Goal: Transaction & Acquisition: Purchase product/service

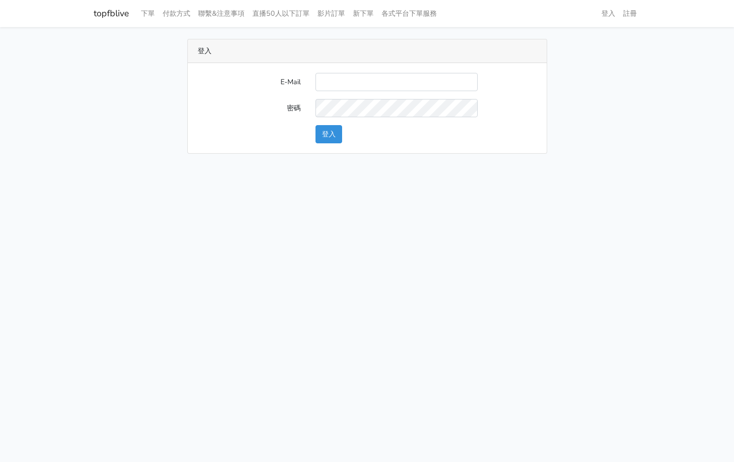
click at [359, 166] on html "topfblive 下單 付款方式 聯繫&注意事項 直播50人以下訂單 影片訂單 新下單 各式平台下單服務 登入 註冊" at bounding box center [367, 83] width 734 height 166
click at [371, 84] on input "E-Mail" at bounding box center [396, 82] width 162 height 18
type input "kinho.leong@saikim.com.my"
click at [336, 129] on button "登入" at bounding box center [328, 134] width 27 height 18
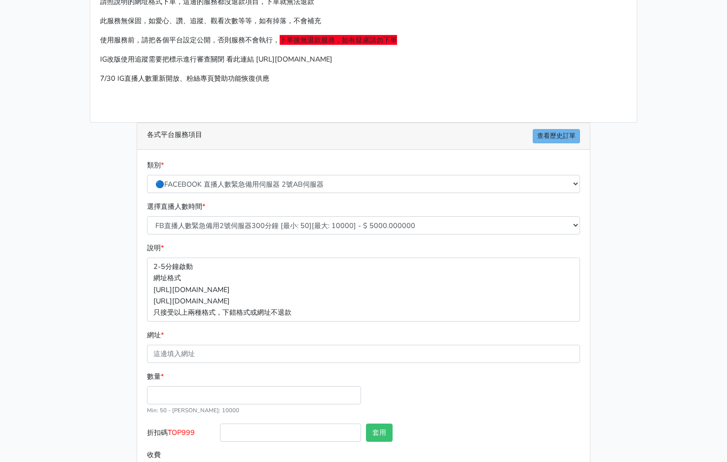
scroll to position [96, 0]
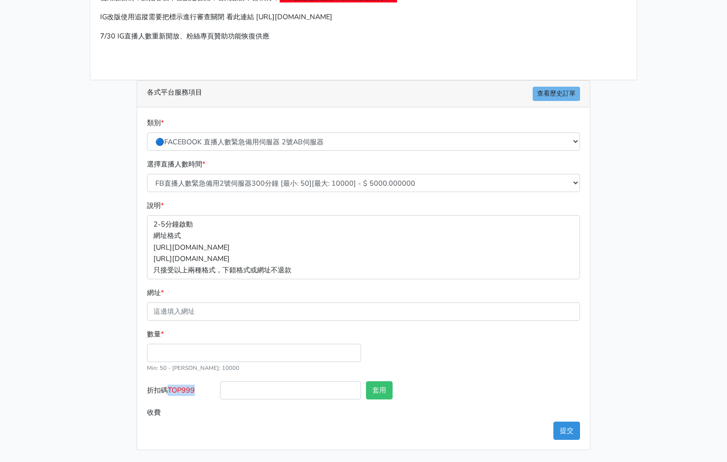
drag, startPoint x: 198, startPoint y: 388, endPoint x: 170, endPoint y: 390, distance: 28.2
click at [170, 390] on label "折扣碼 TOP999" at bounding box center [180, 392] width 73 height 22
copy span "TOP999"
click at [286, 394] on input "折扣碼 TOP999" at bounding box center [290, 390] width 141 height 18
paste input "TOP999"
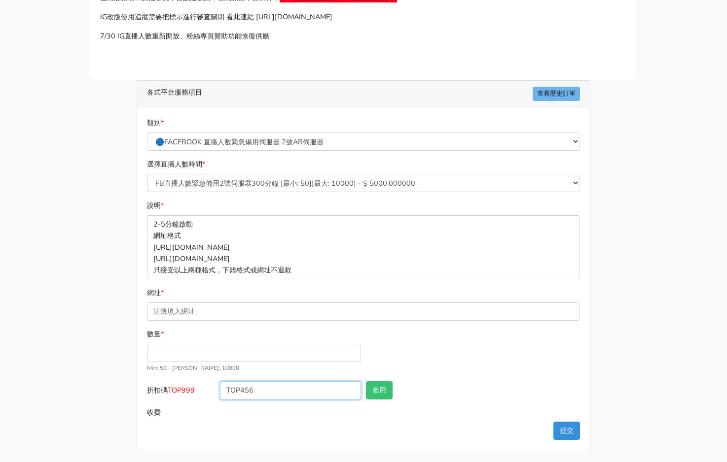
type input "TOP456"
click at [235, 350] on input "數量 *" at bounding box center [254, 353] width 214 height 18
type input "100"
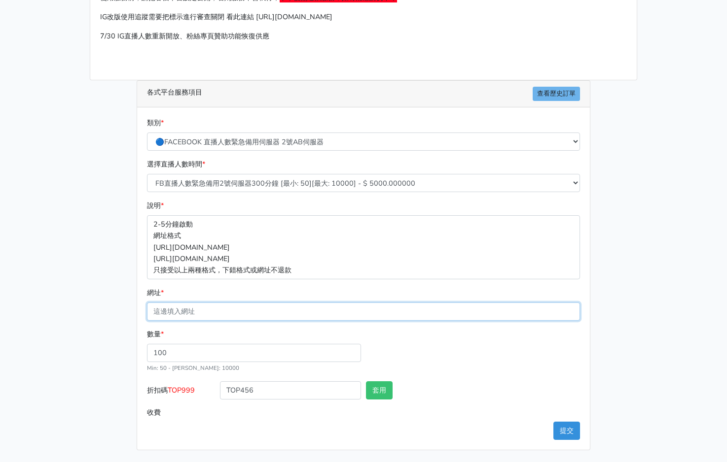
type input "500.000"
click at [245, 306] on input "網址 *" at bounding box center [363, 312] width 433 height 18
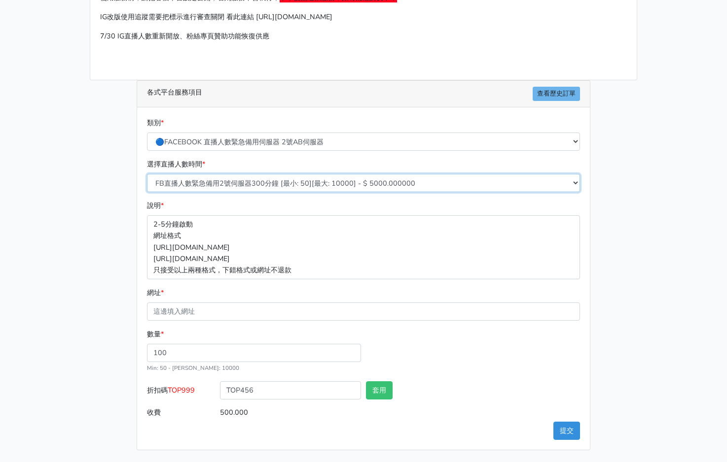
click at [285, 183] on select "FB直播人數緊急備用2號伺服器300分鐘 [最小: 50][最大: 10000] - $ 5000.000000 FB直播人數緊急備用2號伺服器60分鐘 [最…" at bounding box center [363, 183] width 433 height 18
select select "575"
click at [147, 174] on select "FB直播人數緊急備用2號伺服器300分鐘 [最小: 50][最大: 10000] - $ 5000.000000 FB直播人數緊急備用2號伺服器60分鐘 [最…" at bounding box center [363, 183] width 433 height 18
type input "200.000"
drag, startPoint x: 286, startPoint y: 180, endPoint x: 290, endPoint y: 185, distance: 5.6
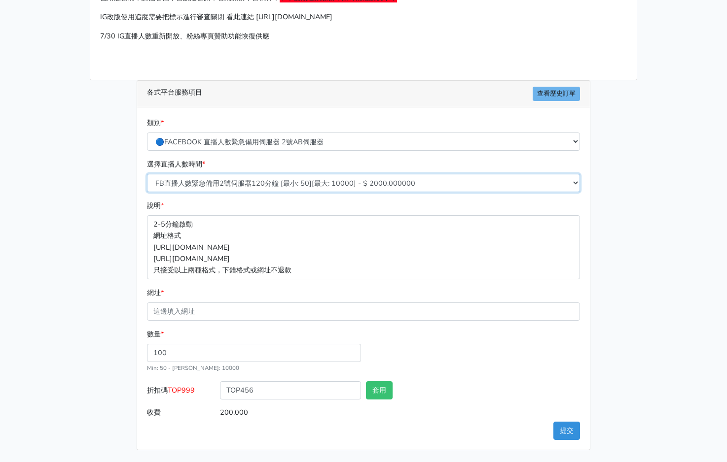
click at [286, 180] on select "FB直播人數緊急備用2號伺服器300分鐘 [最小: 50][最大: 10000] - $ 5000.000000 FB直播人數緊急備用2號伺服器60分鐘 [最…" at bounding box center [363, 183] width 433 height 18
select select "576"
click at [147, 174] on select "FB直播人數緊急備用2號伺服器300分鐘 [最小: 50][最大: 10000] - $ 5000.000000 FB直播人數緊急備用2號伺服器60分鐘 [最…" at bounding box center [363, 183] width 433 height 18
type input "250.000"
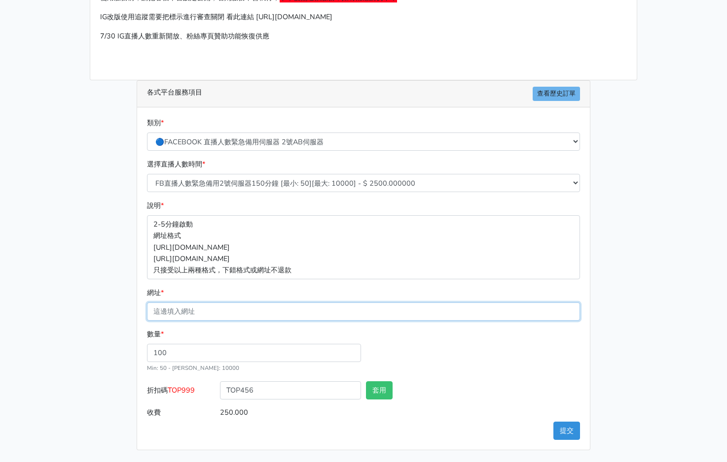
click at [203, 305] on input "網址 *" at bounding box center [363, 312] width 433 height 18
drag, startPoint x: 429, startPoint y: 320, endPoint x: 427, endPoint y: 314, distance: 5.8
click at [429, 320] on input "網址 *" at bounding box center [363, 312] width 433 height 18
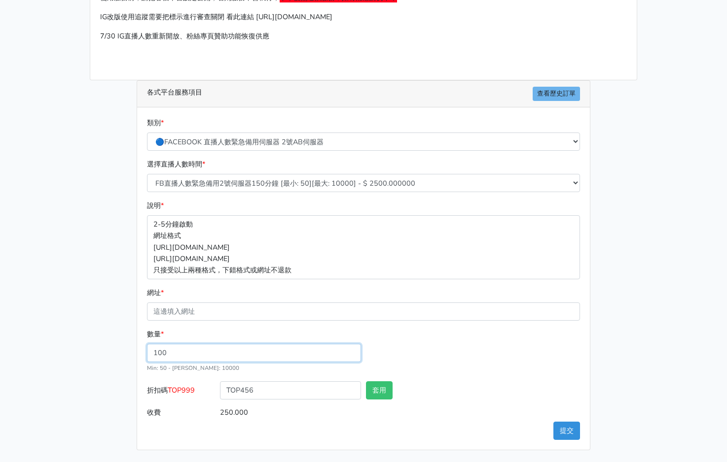
click at [469, 351] on div "數量 * 100 Min: 50 - Max: 10000" at bounding box center [363, 355] width 438 height 53
click at [422, 348] on div "數量 * 100 Min: 50 - Max: 10000" at bounding box center [363, 355] width 438 height 53
click at [376, 393] on button "套用" at bounding box center [379, 390] width 27 height 18
type input "套用成功"
type input "240.000"
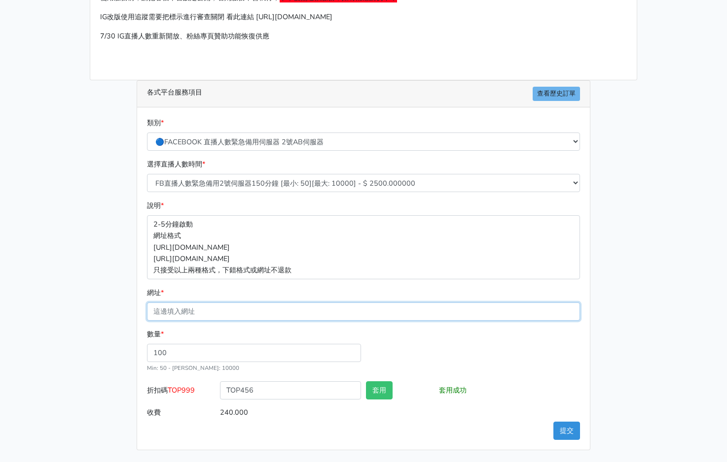
click at [201, 313] on input "網址 *" at bounding box center [363, 312] width 433 height 18
paste input "[URL][DOMAIN_NAME][DOMAIN_NAME]"
type input "[URL][DOMAIN_NAME][DOMAIN_NAME]"
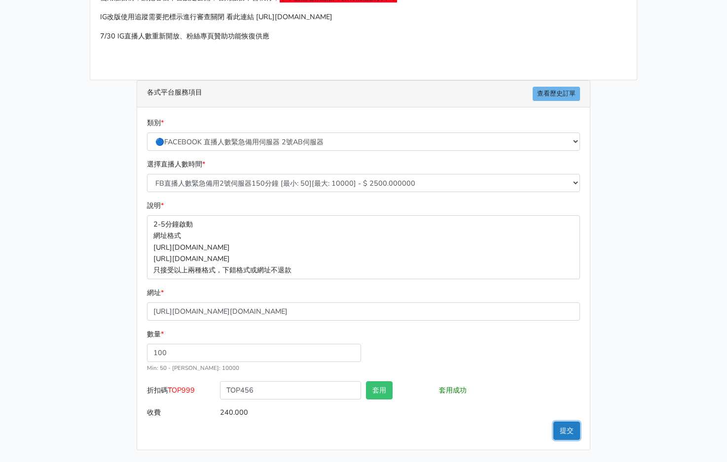
click at [565, 434] on button "提交" at bounding box center [566, 431] width 27 height 18
